Goal: Transaction & Acquisition: Book appointment/travel/reservation

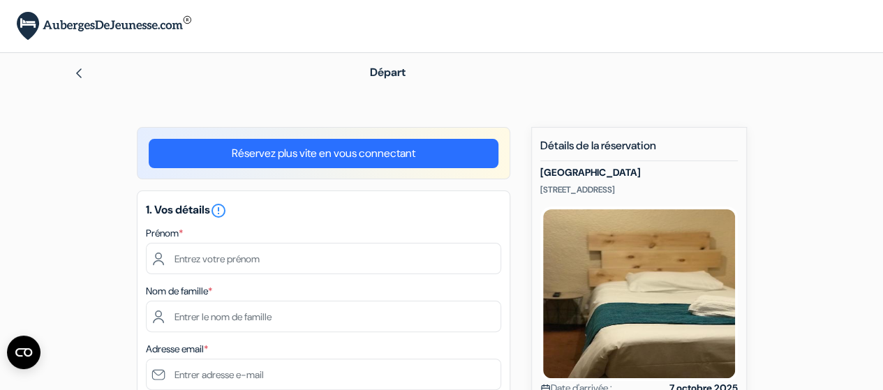
scroll to position [70, 0]
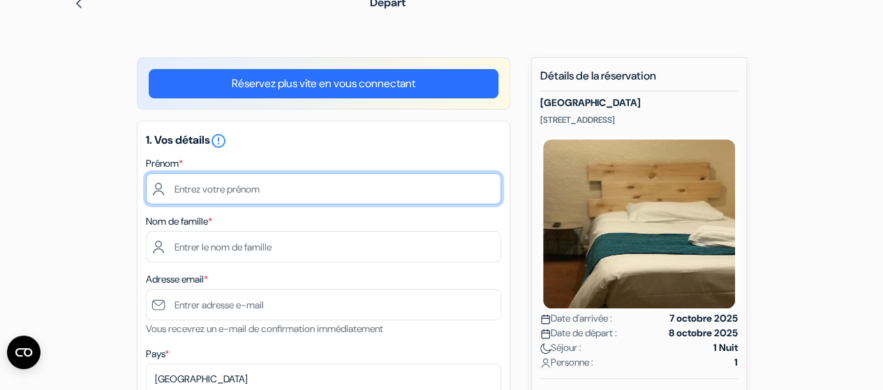
click at [289, 197] on input "text" at bounding box center [323, 188] width 355 height 31
type input "[PERSON_NAME]"
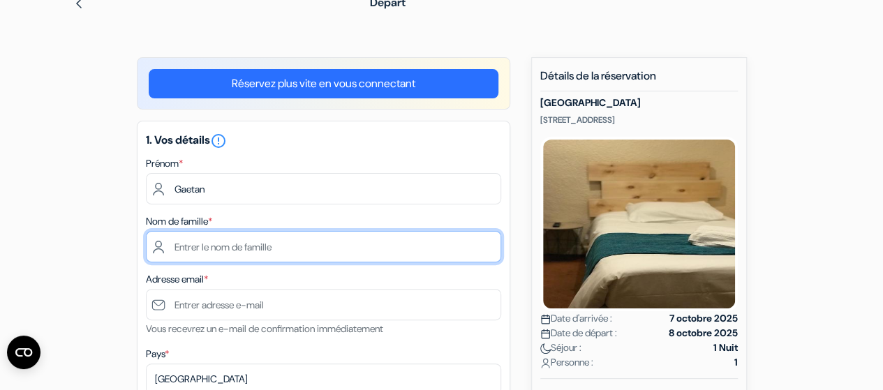
click at [218, 245] on input "text" at bounding box center [323, 246] width 355 height 31
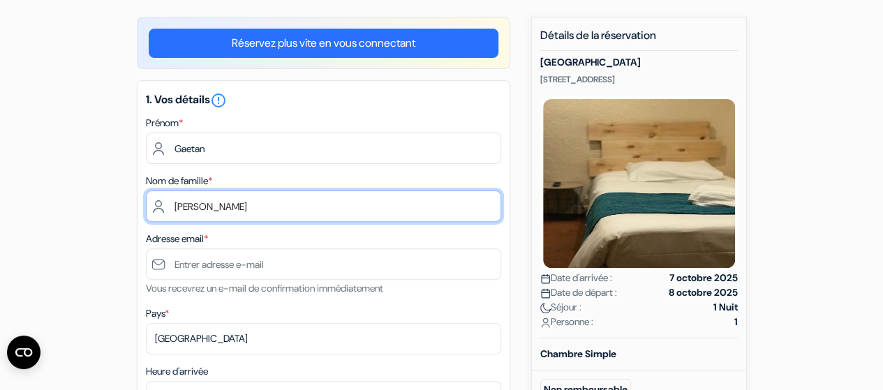
scroll to position [140, 0]
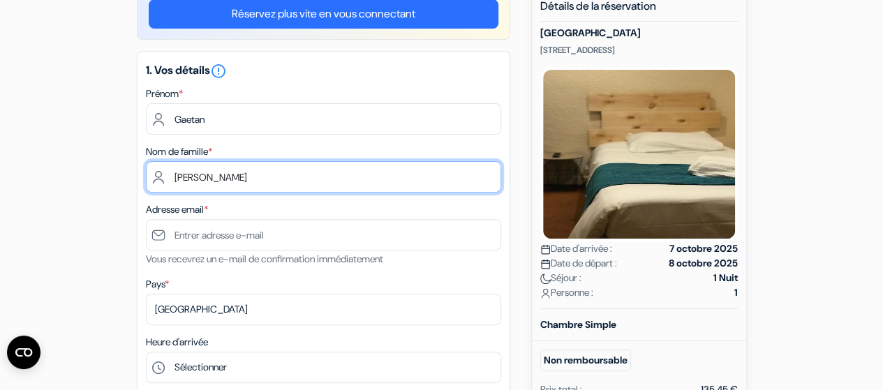
type input "Le Gall"
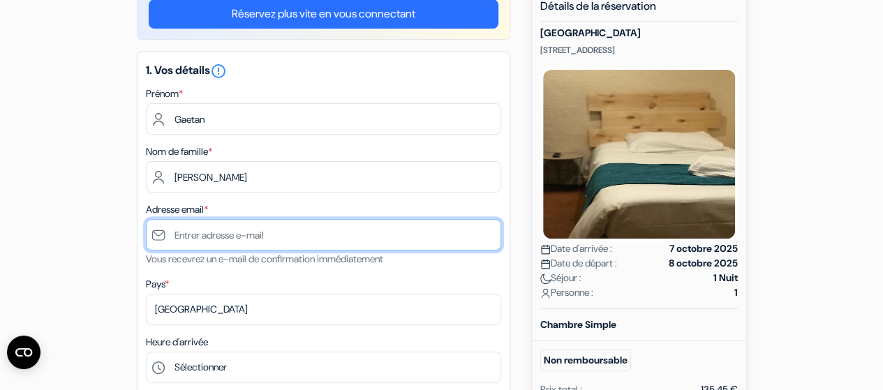
click at [236, 242] on input "text" at bounding box center [323, 234] width 355 height 31
type input "[PERSON_NAME][EMAIL_ADDRESS][DOMAIN_NAME]"
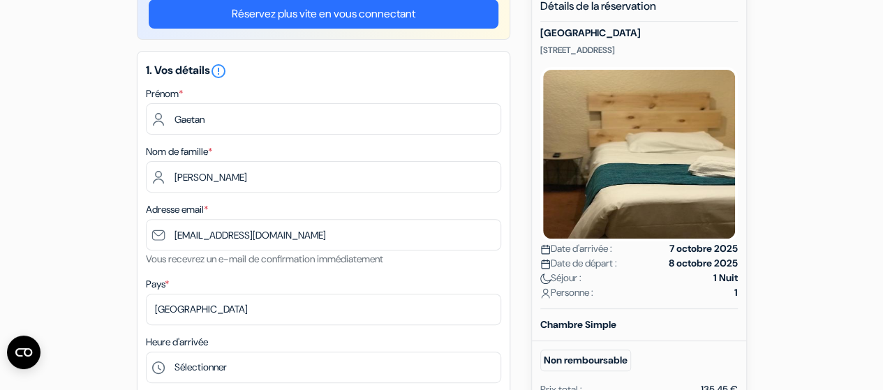
type input "0766076227"
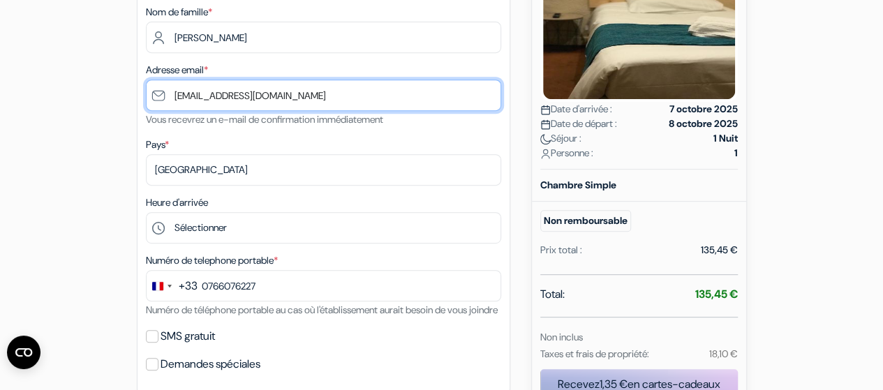
scroll to position [349, 0]
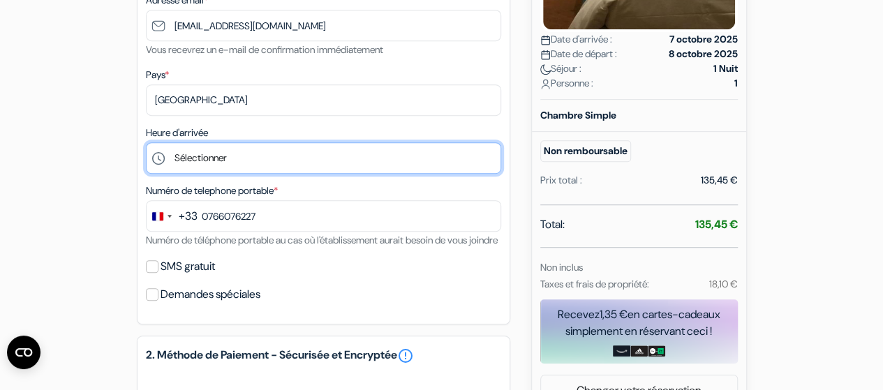
click at [242, 159] on select "Sélectionner 15:00 16:00 17:00 18:00 19:00 20:00 21:00 22:00 23:00" at bounding box center [323, 157] width 355 height 31
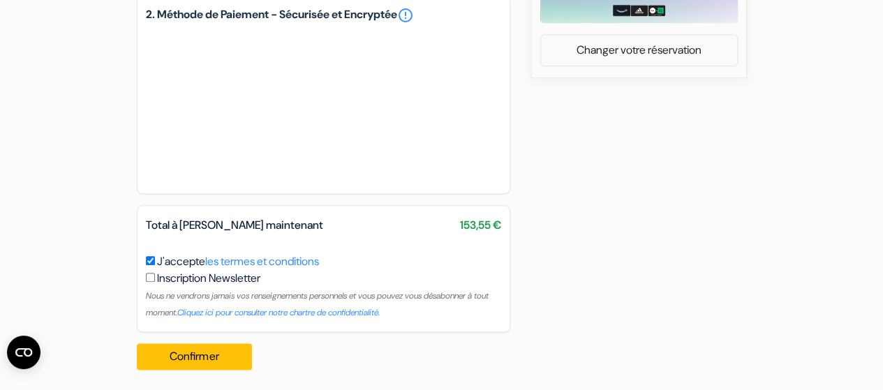
scroll to position [711, 0]
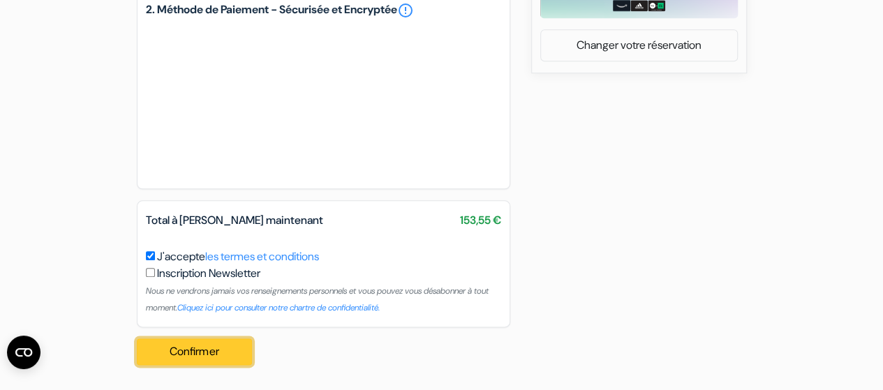
click at [184, 346] on button "Confirmer Loading..." at bounding box center [195, 352] width 116 height 27
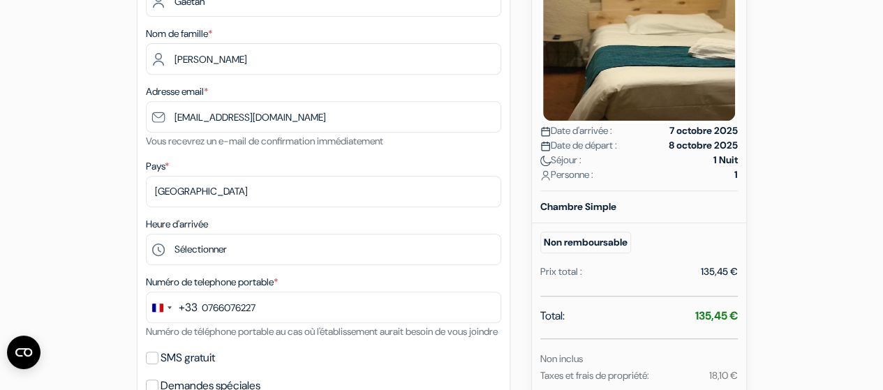
scroll to position [279, 0]
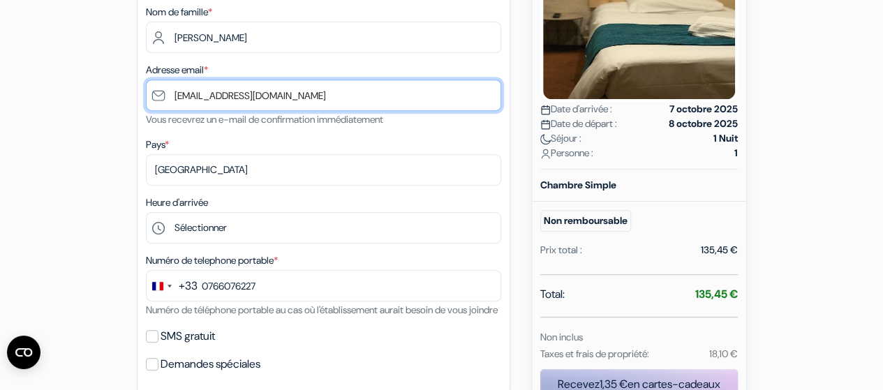
click at [159, 95] on input "[PERSON_NAME][EMAIL_ADDRESS][DOMAIN_NAME]" at bounding box center [323, 95] width 355 height 31
drag, startPoint x: 168, startPoint y: 99, endPoint x: 94, endPoint y: 112, distance: 74.4
click at [94, 112] on div "add_box [GEOGRAPHIC_DATA] [STREET_ADDRESS] Détails de l'établissement X *" at bounding box center [442, 320] width 796 height 944
click at [299, 98] on input "[PERSON_NAME][EMAIL_ADDRESS][DOMAIN_NAME]" at bounding box center [323, 95] width 355 height 31
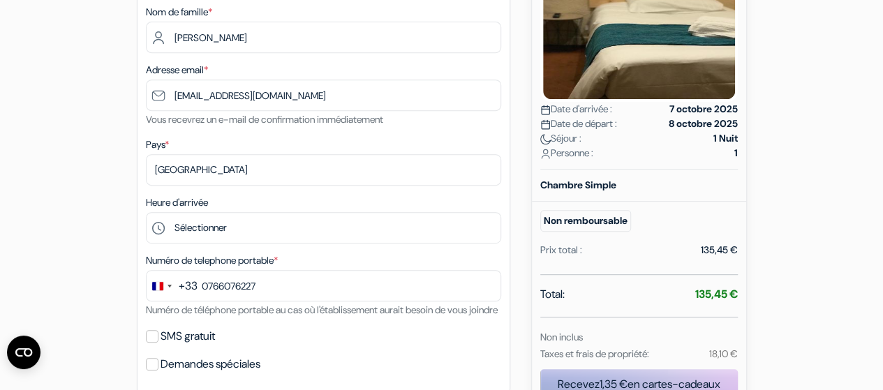
click at [114, 248] on div "add_box [GEOGRAPHIC_DATA] [STREET_ADDRESS] Détails de l'établissement X *" at bounding box center [442, 320] width 796 height 944
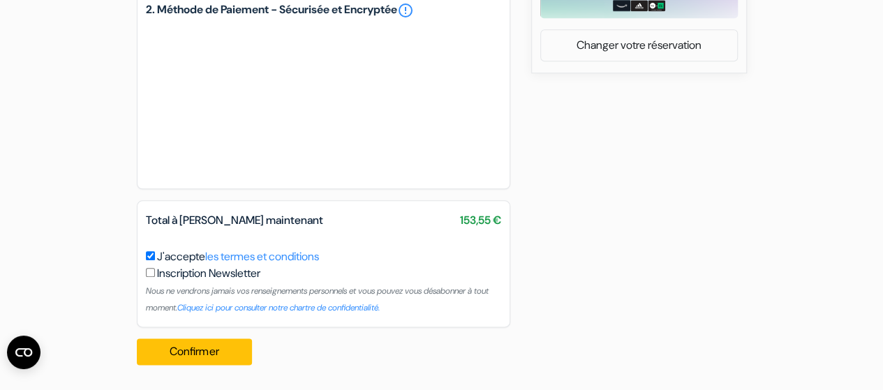
scroll to position [711, 0]
click at [209, 354] on button "Confirmer Loading..." at bounding box center [195, 352] width 116 height 27
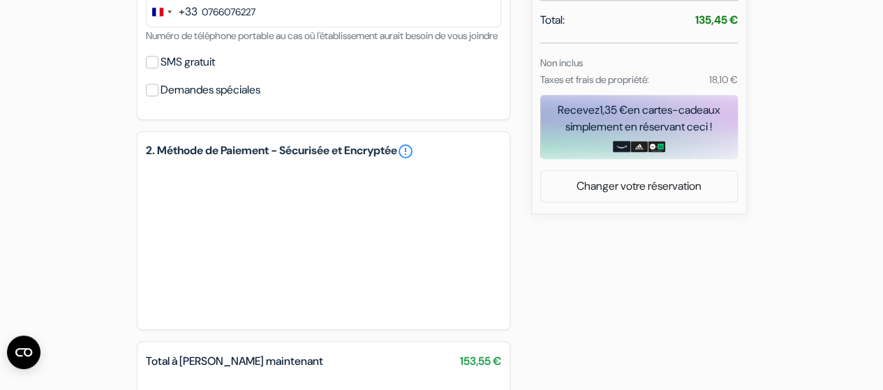
scroll to position [558, 0]
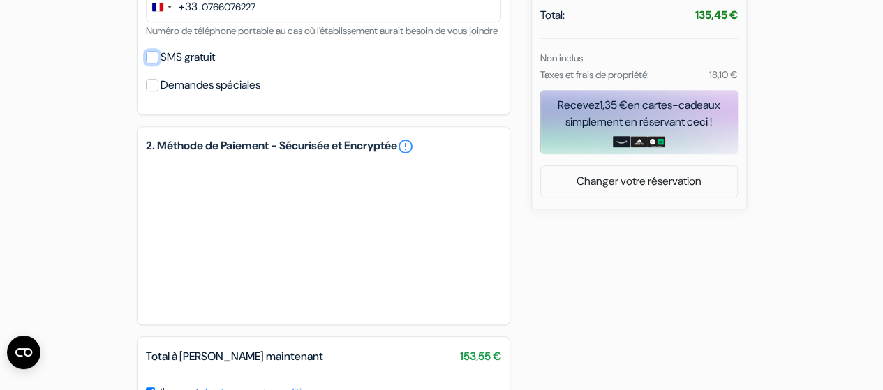
click at [151, 64] on input "SMS gratuit" at bounding box center [152, 57] width 13 height 13
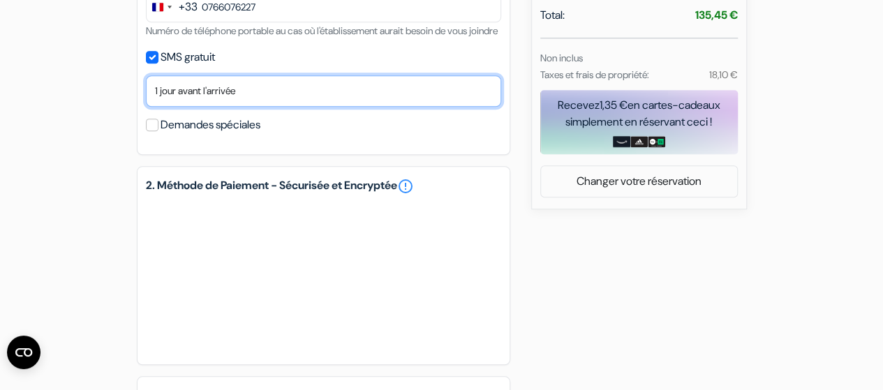
click at [182, 107] on select "Non merci Maintenant Le jour de votre arrivée 1 jour avant l'arrivée 2 jours av…" at bounding box center [323, 90] width 355 height 31
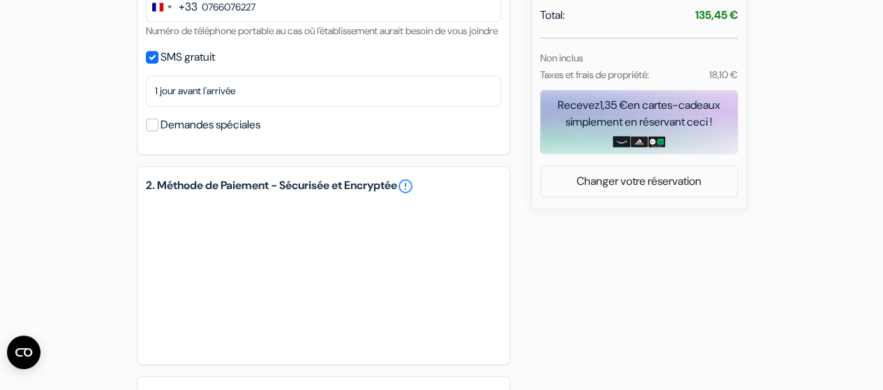
click at [109, 163] on div "add_box [GEOGRAPHIC_DATA] [STREET_ADDRESS] Détails de l'établissement X *" at bounding box center [442, 61] width 796 height 984
click at [151, 64] on input "SMS gratuit" at bounding box center [152, 57] width 13 height 13
checkbox input "false"
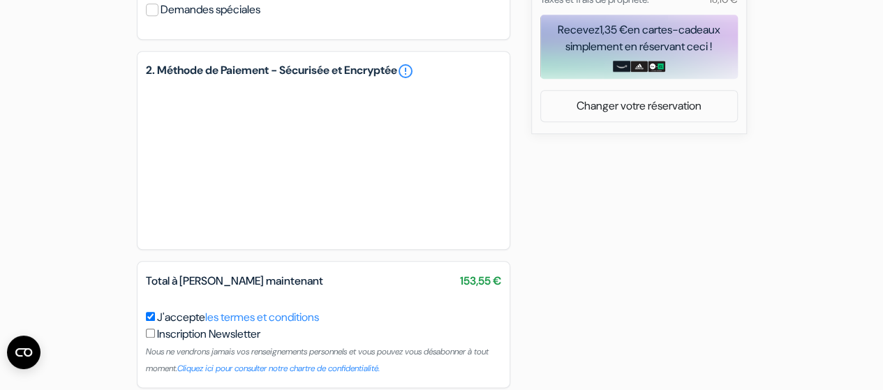
scroll to position [711, 0]
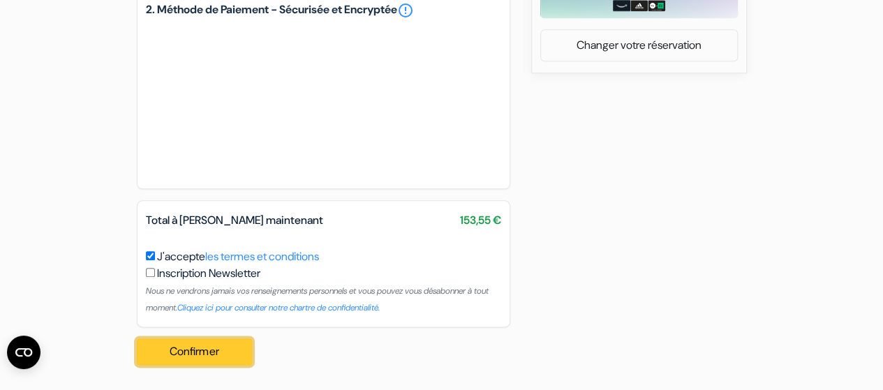
click at [177, 348] on button "Confirmer Loading..." at bounding box center [195, 352] width 116 height 27
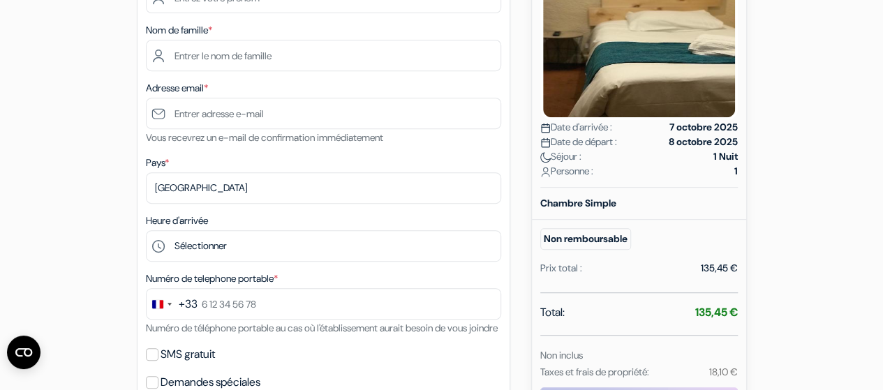
scroll to position [140, 0]
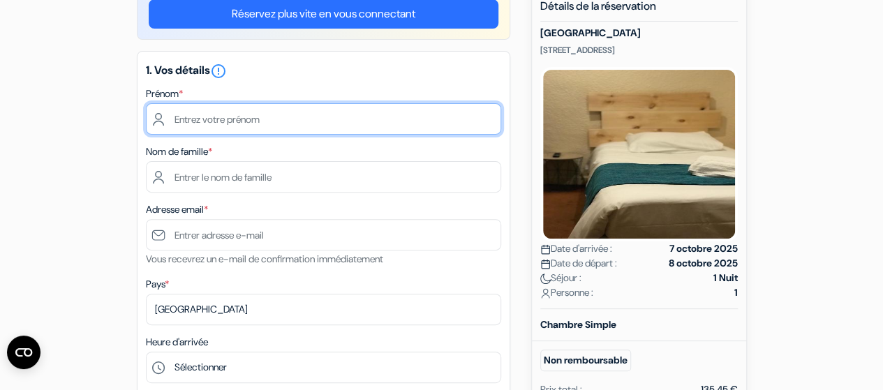
click at [237, 115] on input "text" at bounding box center [323, 118] width 355 height 31
type input "[PERSON_NAME]"
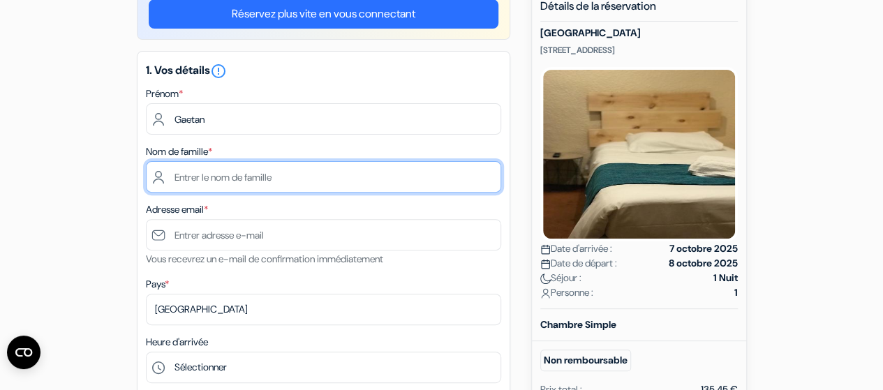
type input "Le Gall"
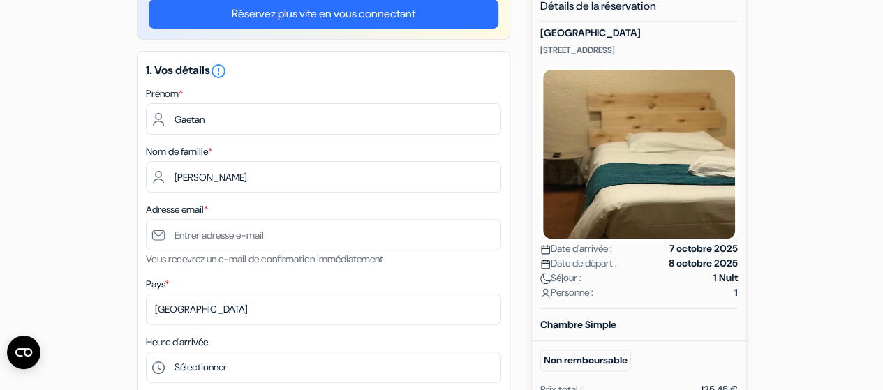
type input "[PERSON_NAME][EMAIL_ADDRESS][DOMAIN_NAME]"
type input "0766076227"
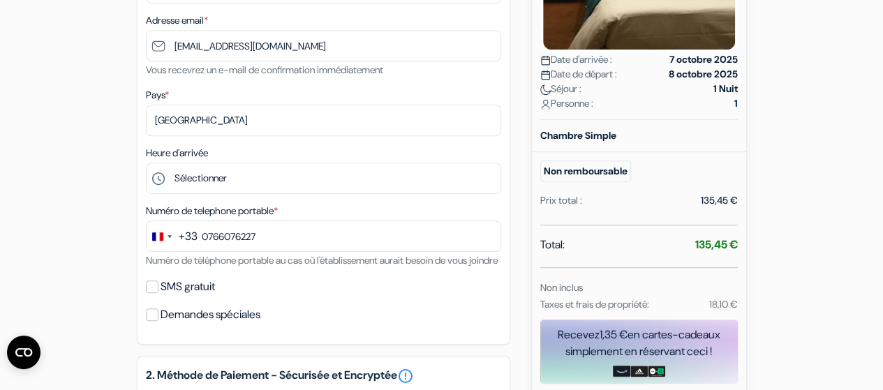
scroll to position [419, 0]
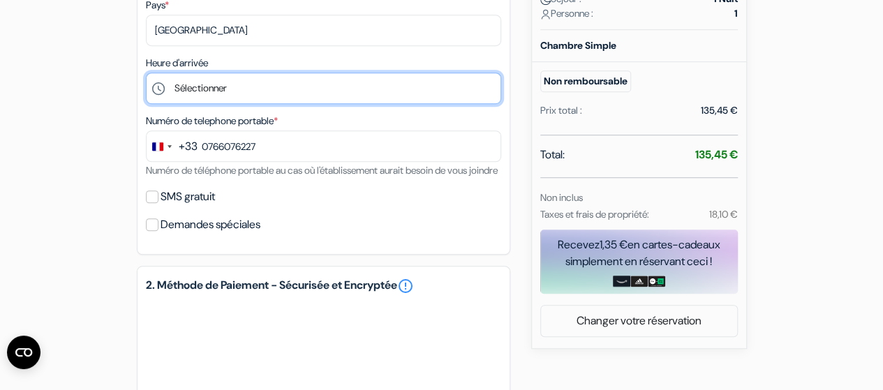
click at [221, 94] on select "Sélectionner 15:00 16:00 17:00 18:00 19:00 20:00 21:00 22:00 23:00" at bounding box center [323, 88] width 355 height 31
click at [146, 74] on select "Sélectionner 15:00 16:00 17:00 18:00 19:00 20:00 21:00 22:00 23:00" at bounding box center [323, 88] width 355 height 31
click at [241, 89] on select "Sélectionner 15:00 16:00 17:00 18:00 19:00 20:00 21:00 22:00 23:00" at bounding box center [323, 88] width 355 height 31
click at [146, 74] on select "Sélectionner 15:00 16:00 17:00 18:00 19:00 20:00 21:00 22:00 23:00" at bounding box center [323, 88] width 355 height 31
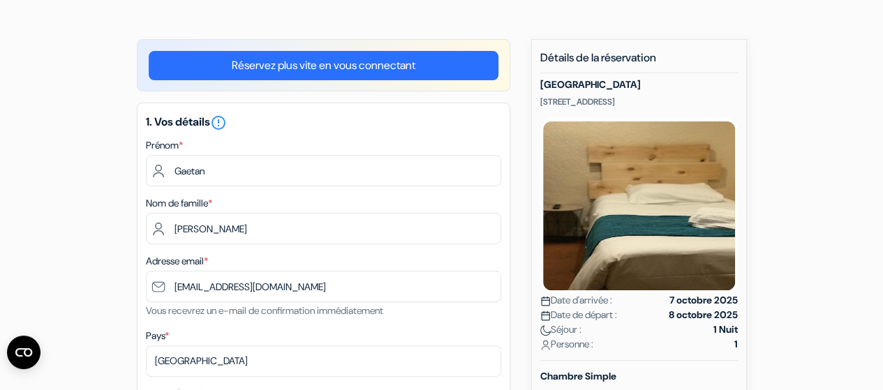
scroll to position [209, 0]
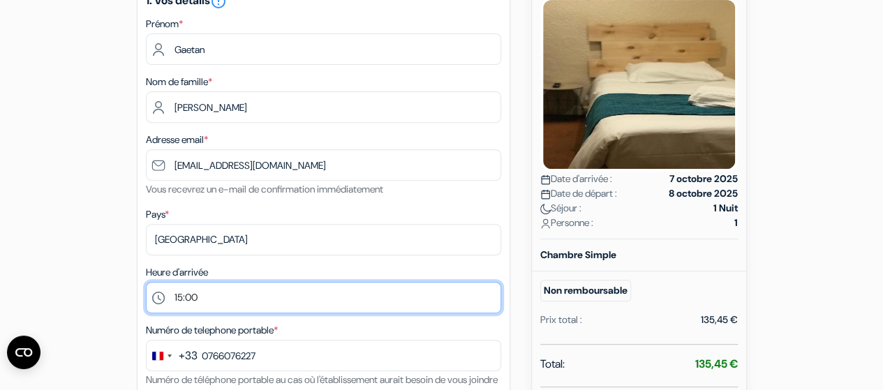
click at [193, 297] on select "Sélectionner 15:00 16:00 17:00 18:00 19:00 20:00 21:00 22:00 23:00" at bounding box center [323, 297] width 355 height 31
click at [228, 300] on select "Sélectionner 15:00 16:00 17:00 18:00 19:00 20:00 21:00 22:00 23:00" at bounding box center [323, 297] width 355 height 31
select select "20"
click at [146, 283] on select "Sélectionner 15:00 16:00 17:00 18:00 19:00 20:00 21:00 22:00 23:00" at bounding box center [323, 297] width 355 height 31
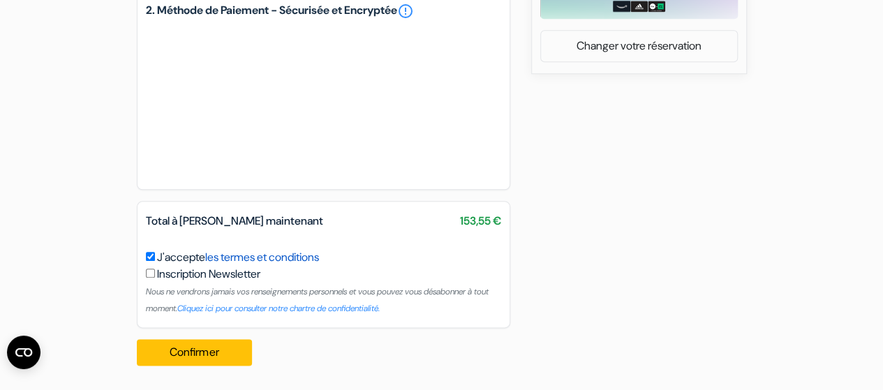
scroll to position [711, 0]
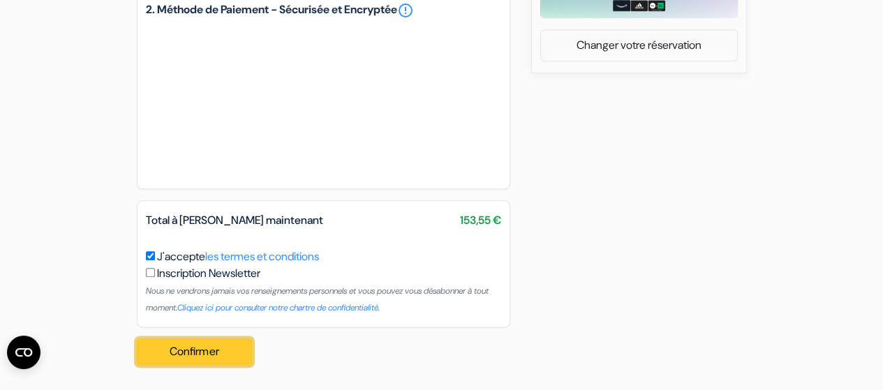
click at [217, 351] on button "Confirmer Loading..." at bounding box center [195, 352] width 116 height 27
click at [211, 357] on button "Confirmer Loading..." at bounding box center [195, 352] width 116 height 27
click at [212, 350] on div "Confirmer Loading... Traitement de la demande..." at bounding box center [199, 351] width 124 height 49
click at [215, 364] on div "Confirmer Loading... Traitement de la demande..." at bounding box center [199, 351] width 124 height 49
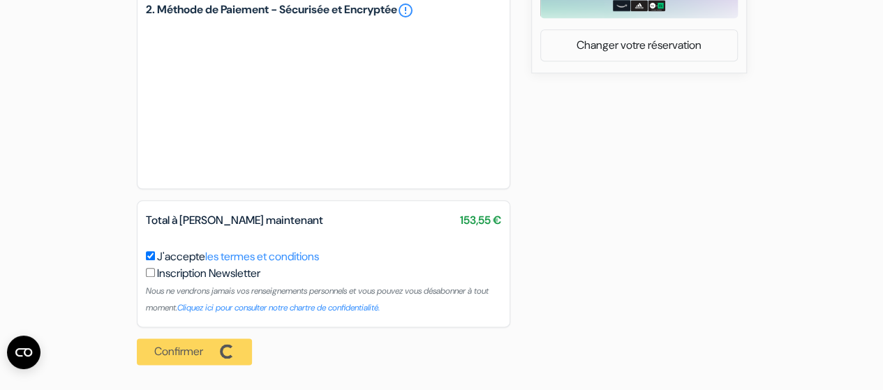
drag, startPoint x: 217, startPoint y: 352, endPoint x: 224, endPoint y: 360, distance: 10.9
click at [223, 363] on div "Confirmer Loading... Traitement de la demande..." at bounding box center [199, 351] width 124 height 49
drag, startPoint x: 510, startPoint y: 110, endPoint x: 801, endPoint y: 181, distance: 300.3
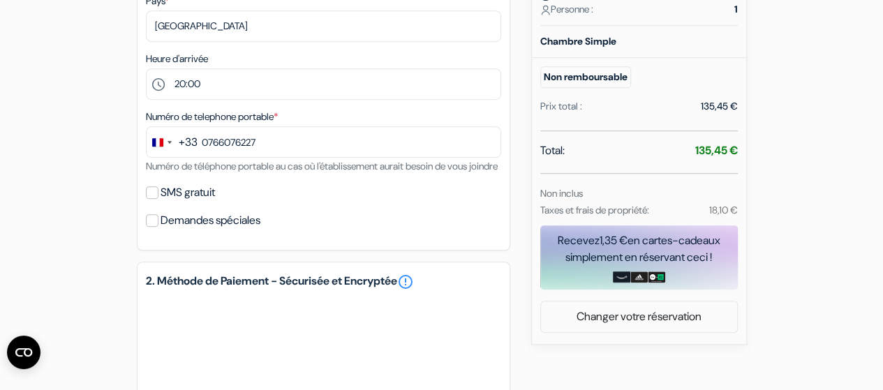
scroll to position [362, 0]
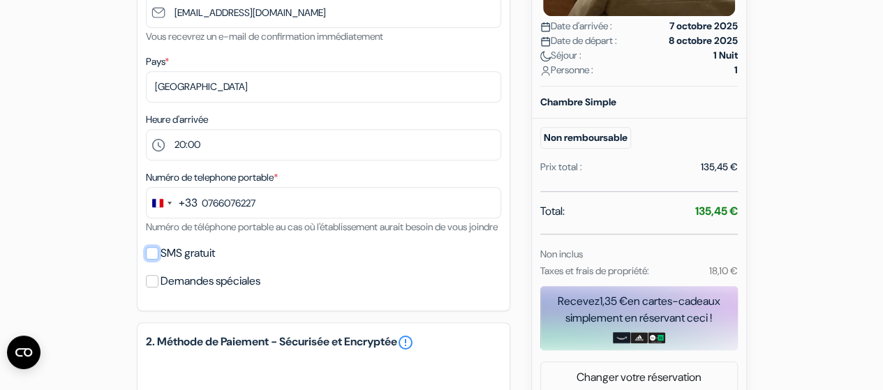
click at [150, 260] on input "SMS gratuit" at bounding box center [152, 253] width 13 height 13
checkbox input "true"
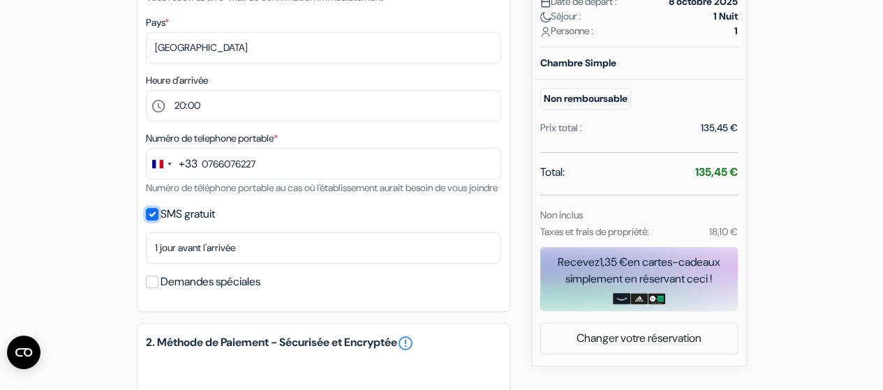
scroll to position [432, 0]
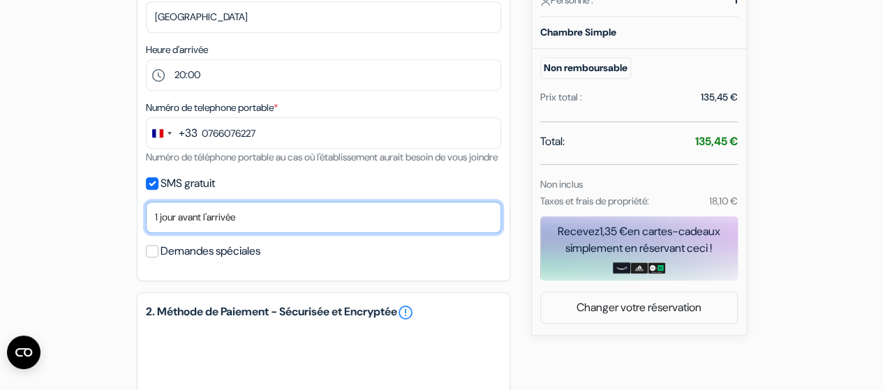
click at [241, 233] on select "Non merci Maintenant Le jour de votre arrivée 1 jour avant l'arrivée 2 jours av…" at bounding box center [323, 217] width 355 height 31
select select "0"
click at [146, 221] on select "Non merci Maintenant Le jour de votre arrivée 1 jour avant l'arrivée 2 jours av…" at bounding box center [323, 217] width 355 height 31
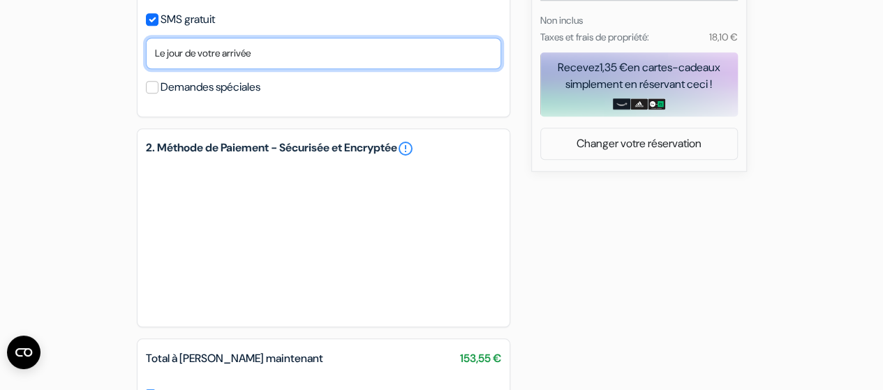
scroll to position [641, 0]
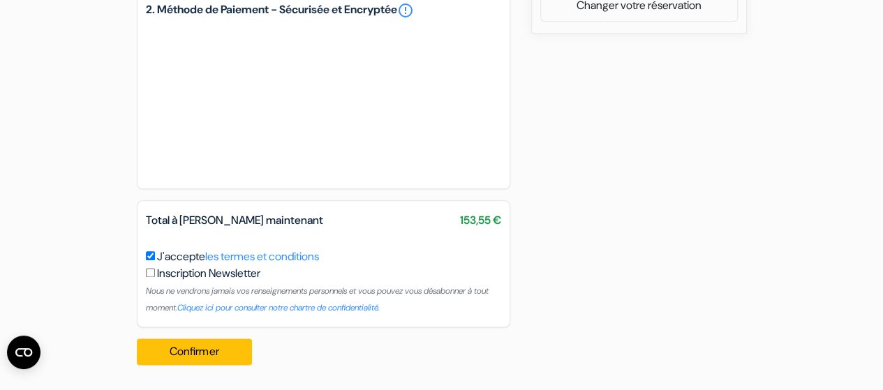
scroll to position [751, 0]
click at [207, 350] on button "Confirmer Loading..." at bounding box center [195, 352] width 116 height 27
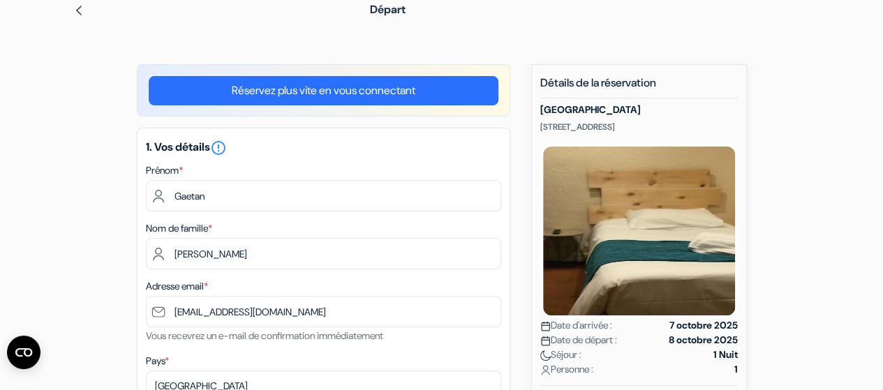
scroll to position [70, 0]
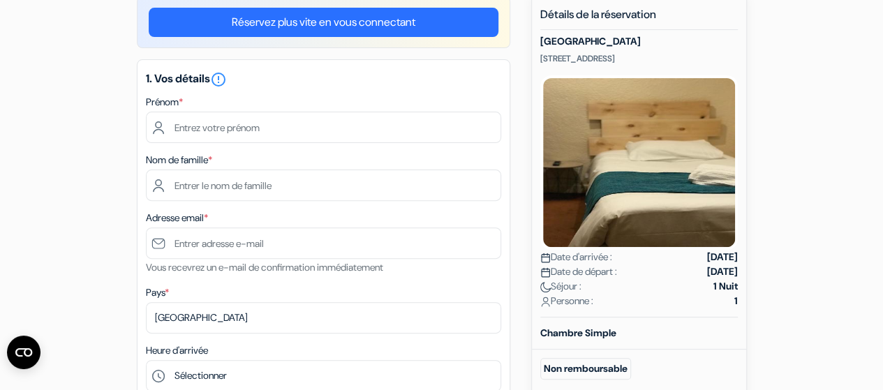
scroll to position [66, 0]
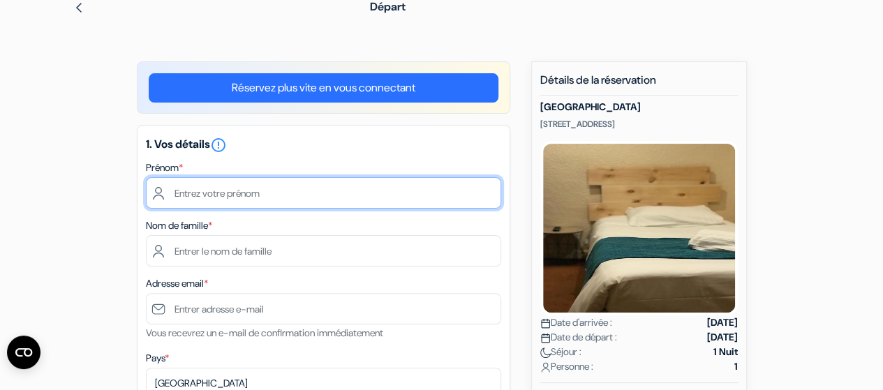
click at [233, 204] on input "text" at bounding box center [323, 192] width 355 height 31
type input "[PERSON_NAME]"
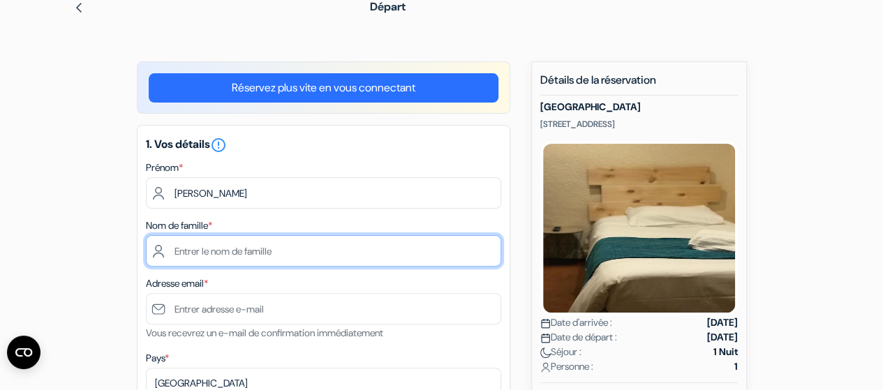
type input "Le Gall"
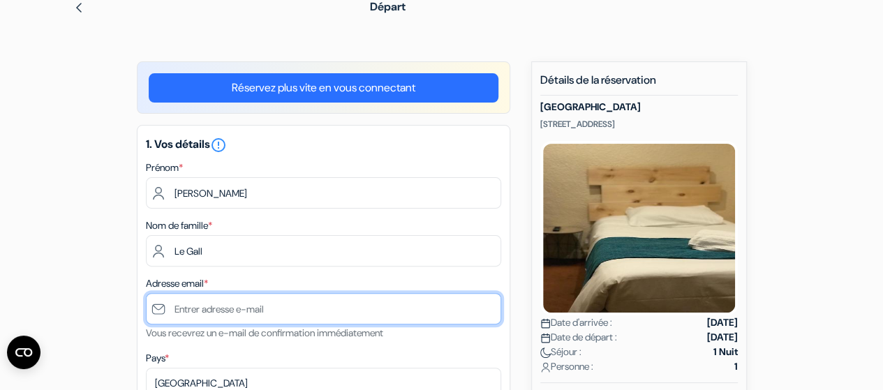
type input "[PERSON_NAME][EMAIL_ADDRESS][DOMAIN_NAME]"
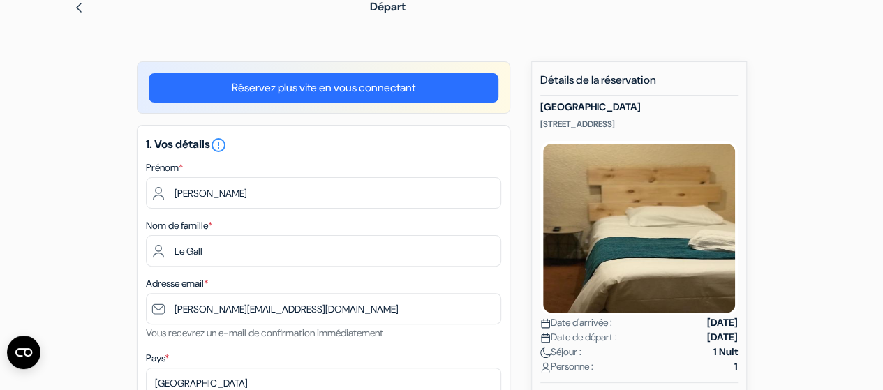
type input "0766076227"
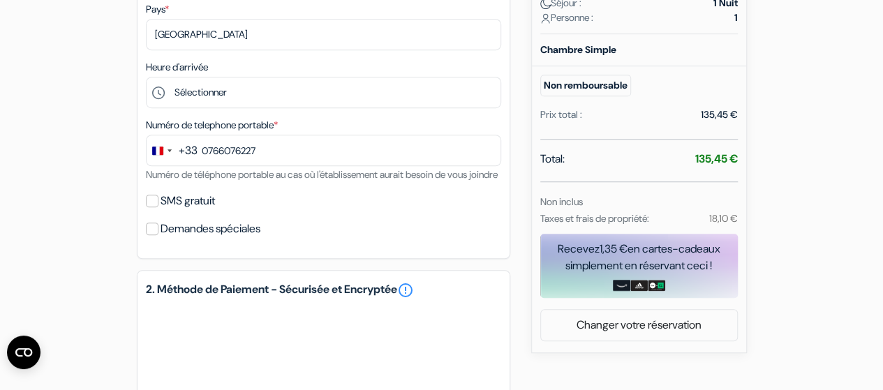
scroll to position [554, 0]
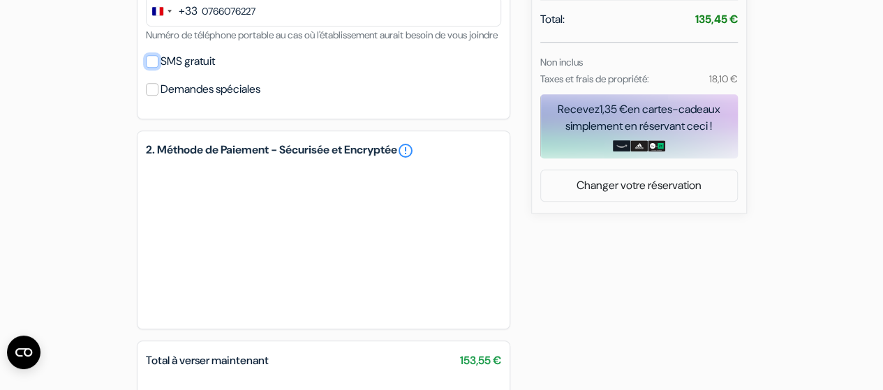
click at [148, 68] on input "SMS gratuit" at bounding box center [152, 61] width 13 height 13
checkbox input "true"
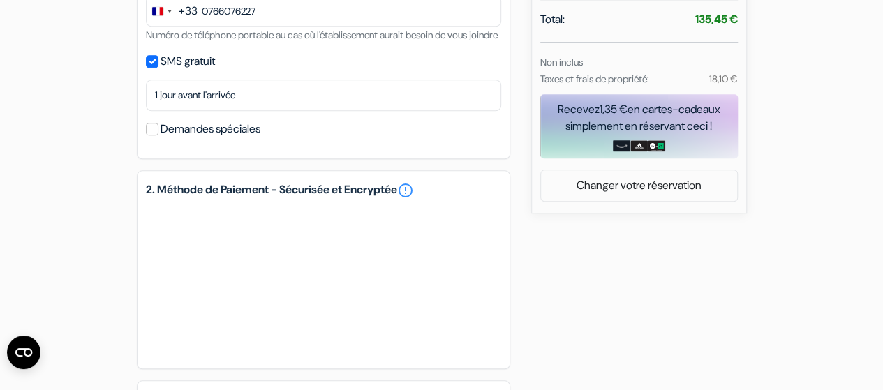
click at [130, 150] on div "add_box [GEOGRAPHIC_DATA] [STREET_ADDRESS] Détails de l'établissement X *" at bounding box center [442, 65] width 796 height 984
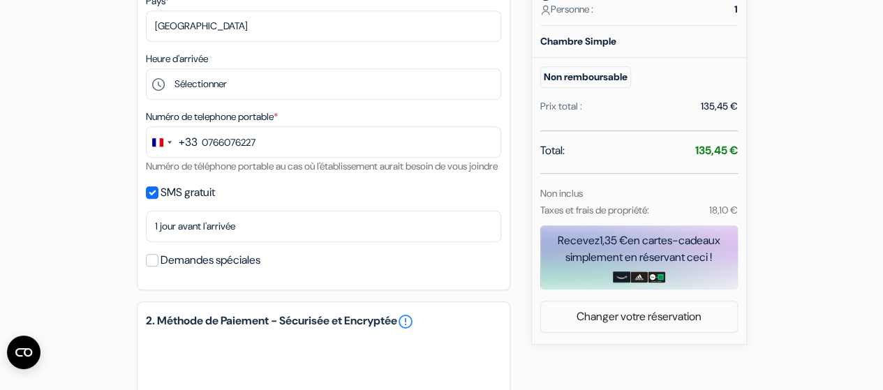
scroll to position [345, 0]
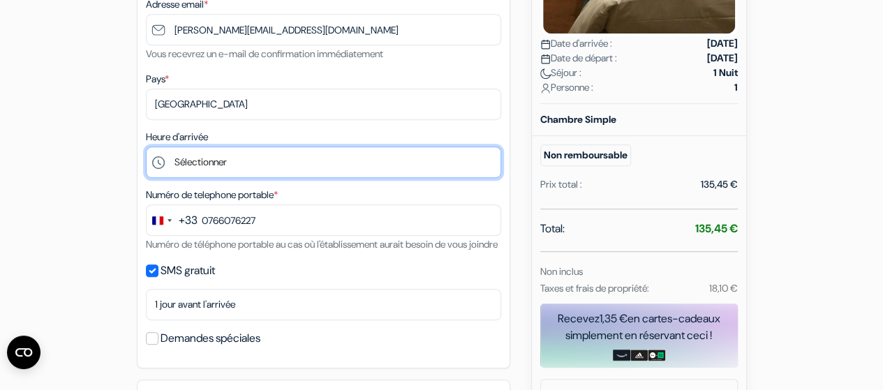
click at [244, 160] on select "Sélectionner 15:00 16:00 17:00 18:00 19:00 20:00 21:00 22:00 23:00" at bounding box center [323, 162] width 355 height 31
select select "20"
click at [146, 148] on select "Sélectionner 15:00 16:00 17:00 18:00 19:00 20:00 21:00 22:00 23:00" at bounding box center [323, 162] width 355 height 31
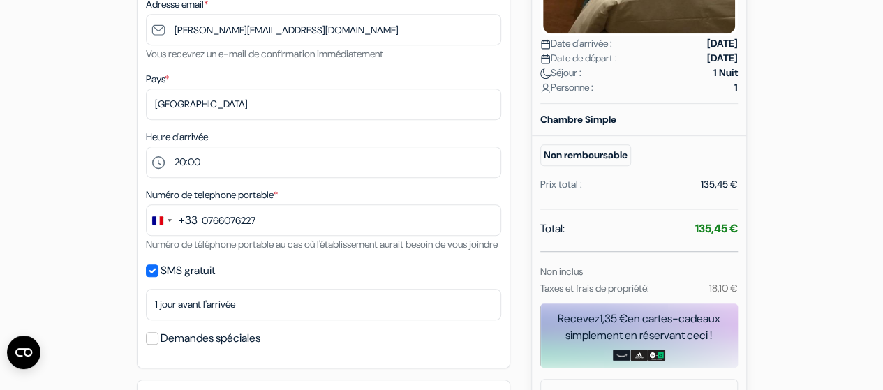
click at [89, 230] on div "add_box [GEOGRAPHIC_DATA] [STREET_ADDRESS] Détails de l'établissement X *" at bounding box center [442, 274] width 796 height 984
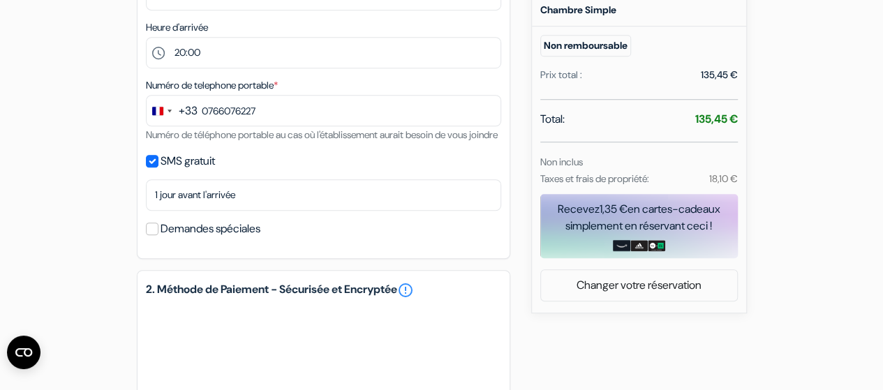
scroll to position [554, 0]
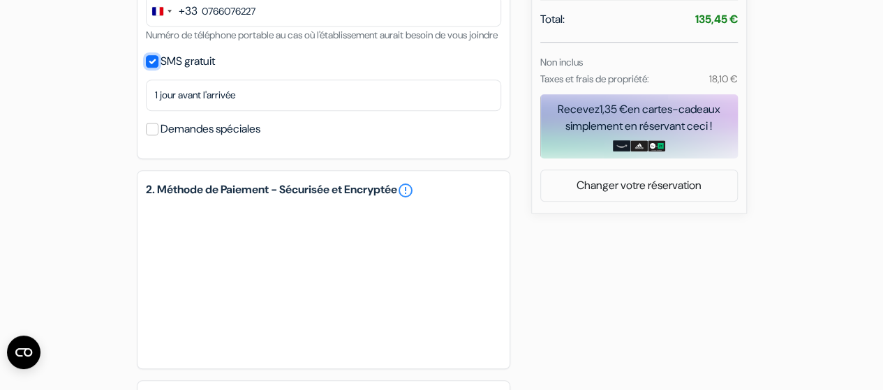
click at [149, 68] on input "SMS gratuit" at bounding box center [152, 61] width 13 height 13
checkbox input "false"
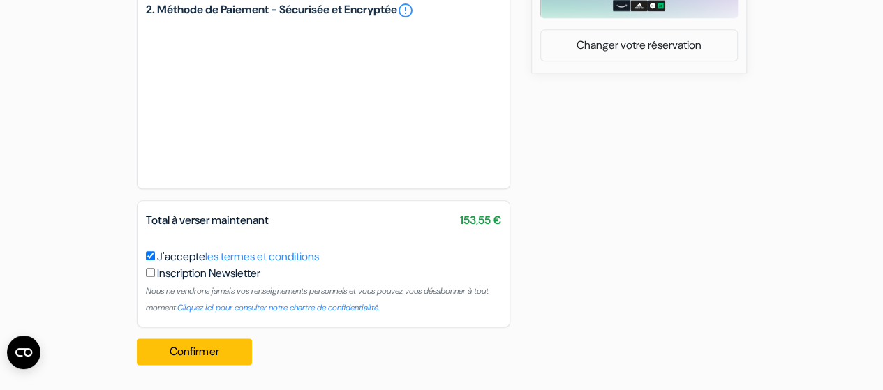
scroll to position [711, 0]
click at [154, 253] on input "J'accepte les termes et conditions" at bounding box center [150, 255] width 9 height 9
click at [149, 257] on input "J'accepte les termes et conditions" at bounding box center [150, 255] width 9 height 9
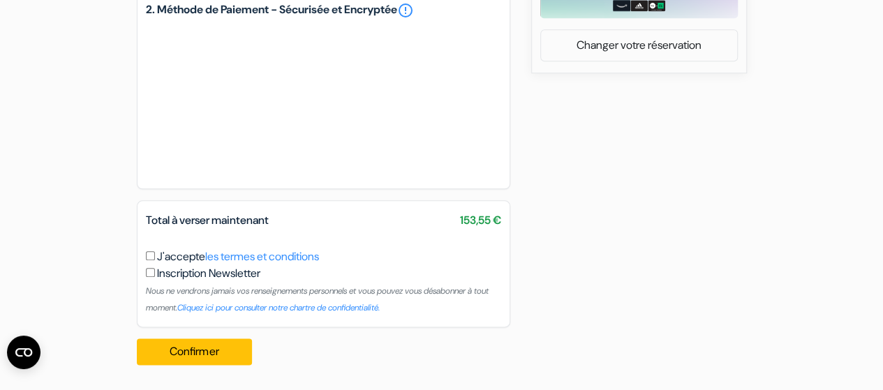
checkbox input "true"
click at [195, 348] on button "Confirmer Loading..." at bounding box center [195, 352] width 116 height 27
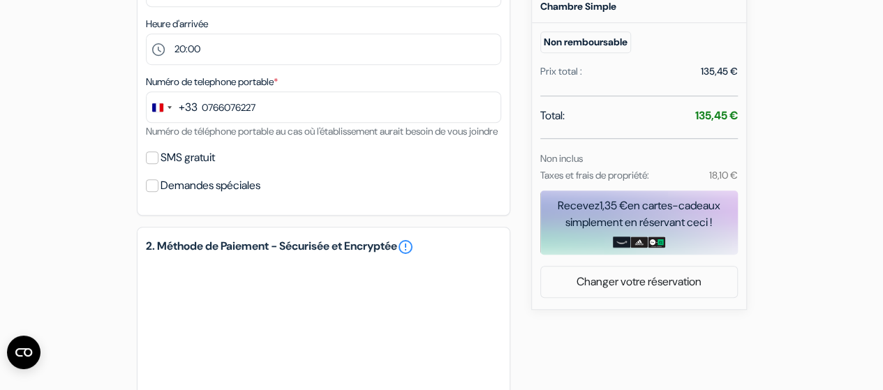
scroll to position [558, 0]
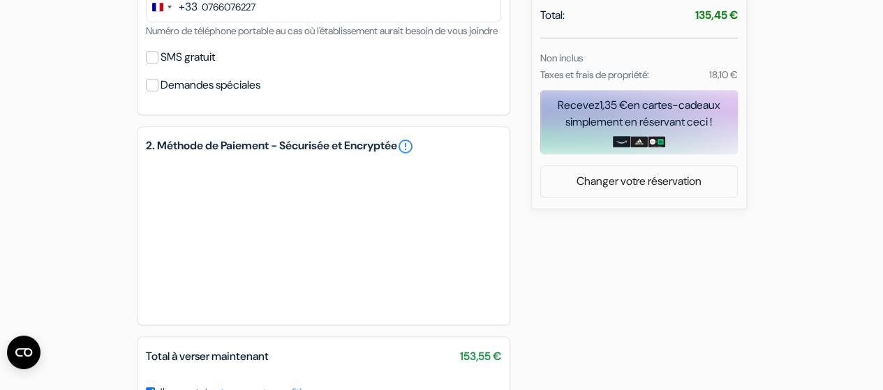
click at [77, 79] on div "add_box [GEOGRAPHIC_DATA] [STREET_ADDRESS] Détails de l'établissement X *" at bounding box center [442, 41] width 796 height 944
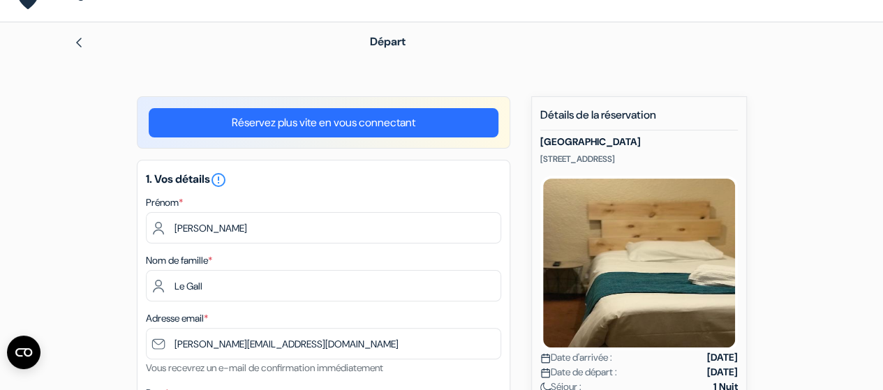
scroll to position [0, 0]
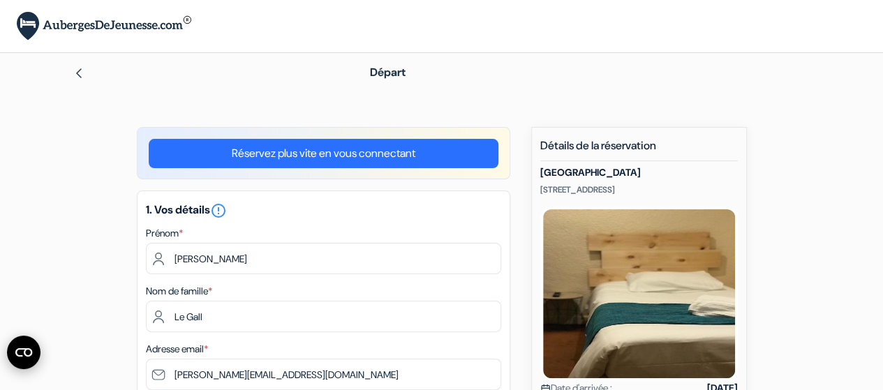
click at [24, 350] on icon "Ouvrir le widget CMP" at bounding box center [23, 352] width 17 height 8
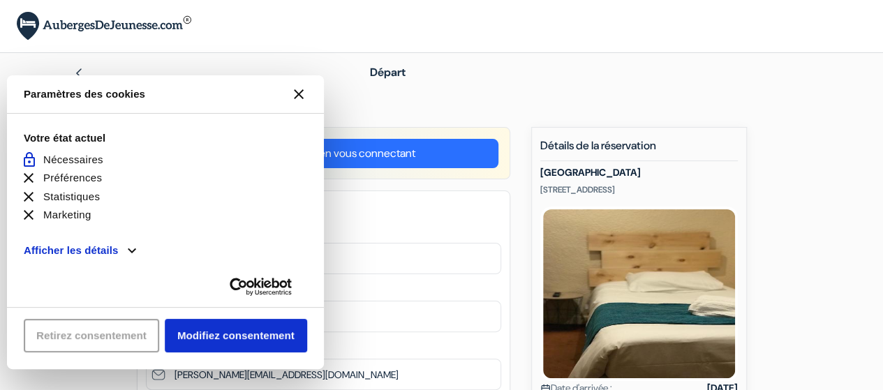
click at [297, 92] on icon "[#WIDGET_ICON_CROSS#]" at bounding box center [299, 94] width 10 height 10
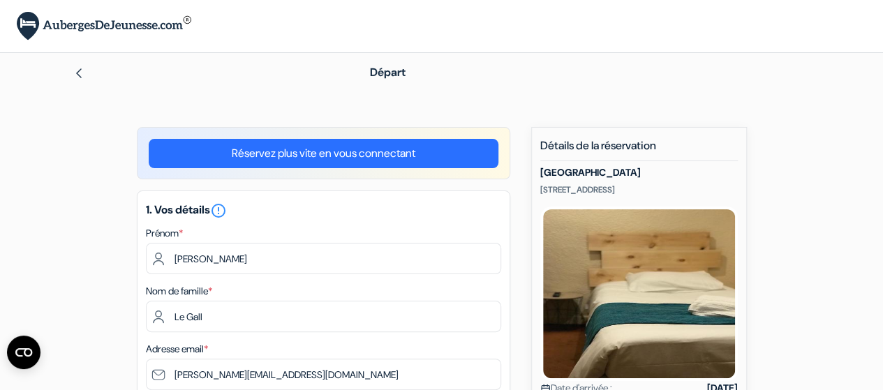
click at [80, 75] on img at bounding box center [78, 73] width 11 height 11
